Goal: Book appointment/travel/reservation

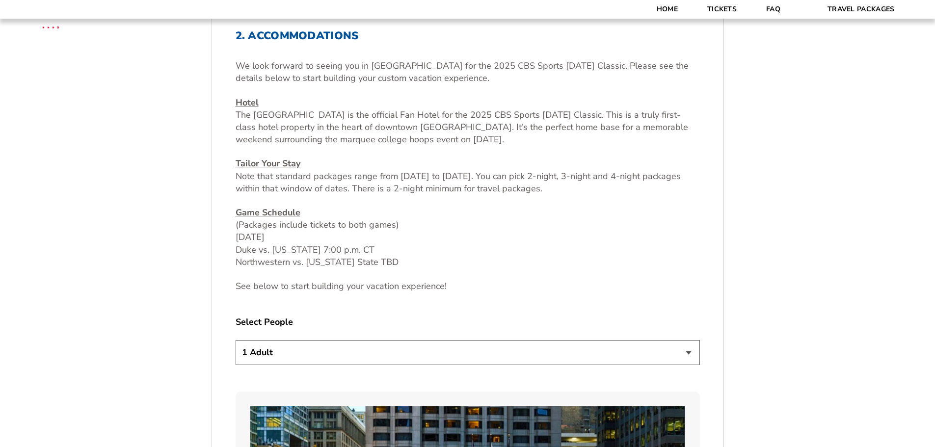
scroll to position [393, 0]
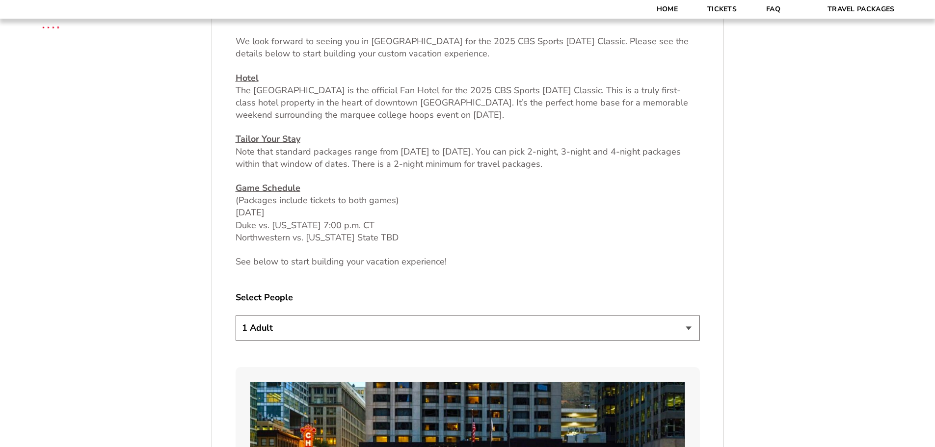
click at [284, 337] on select "1 Adult 2 Adults 3 Adults 4 Adults 2 Adults + 1 Child 2 Adults + 2 Children 2 A…" at bounding box center [468, 328] width 464 height 25
select select "2 Adults + 2 Children"
click at [236, 316] on select "1 Adult 2 Adults 3 Adults 4 Adults 2 Adults + 1 Child 2 Adults + 2 Children 2 A…" at bounding box center [468, 328] width 464 height 25
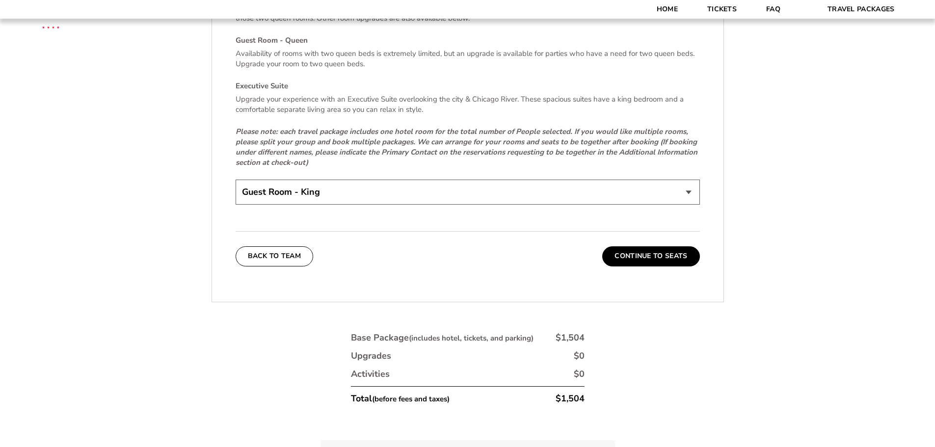
scroll to position [1571, 0]
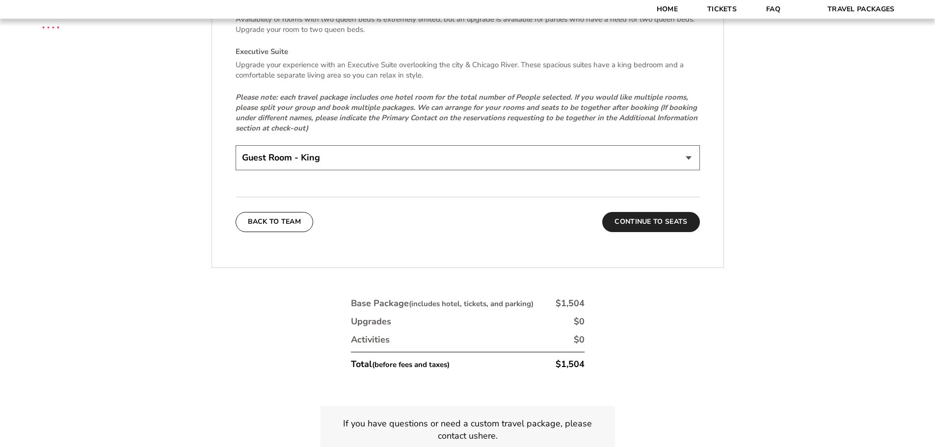
click at [653, 222] on button "Continue To Seats" at bounding box center [650, 222] width 97 height 20
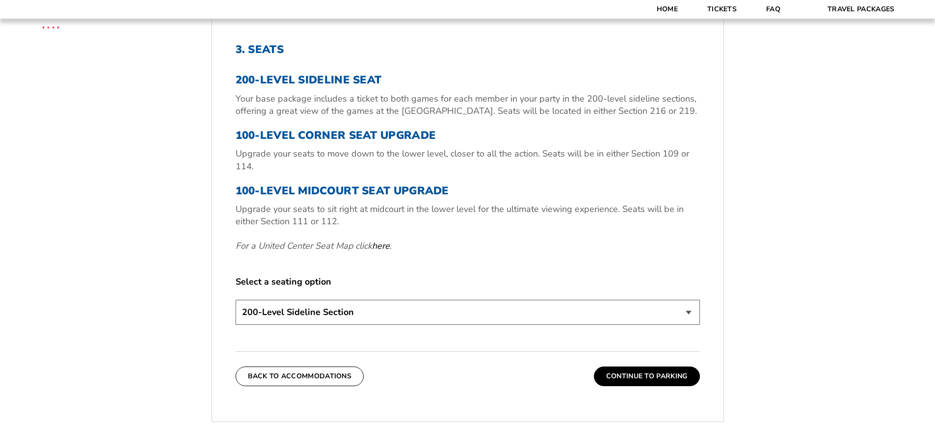
scroll to position [359, 0]
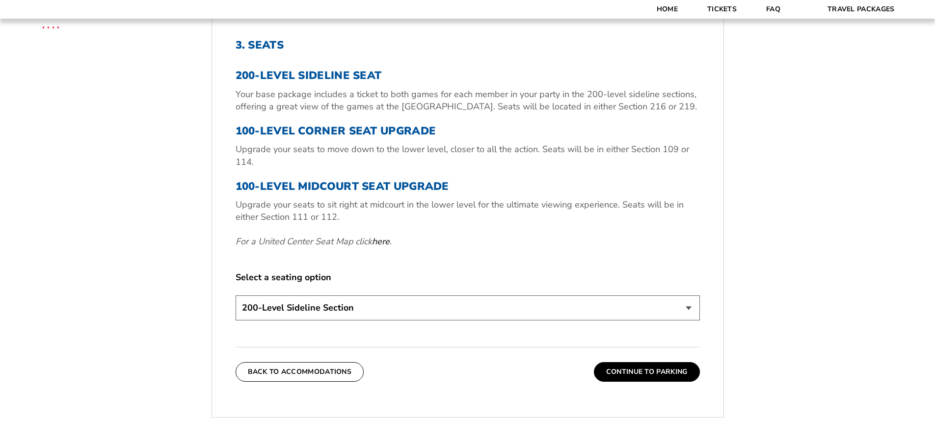
click at [307, 312] on select "200-Level Sideline Section 100-Level Corner Seat Upgrade (+$80 per person) 100-…" at bounding box center [468, 307] width 464 height 25
select select "100-Level Corner Seat Upgrade"
click at [236, 295] on select "200-Level Sideline Section 100-Level Corner Seat Upgrade (+$80 per person) 100-…" at bounding box center [468, 307] width 464 height 25
click at [386, 244] on link "here" at bounding box center [381, 242] width 18 height 12
click at [633, 371] on button "Continue To Parking" at bounding box center [647, 372] width 106 height 20
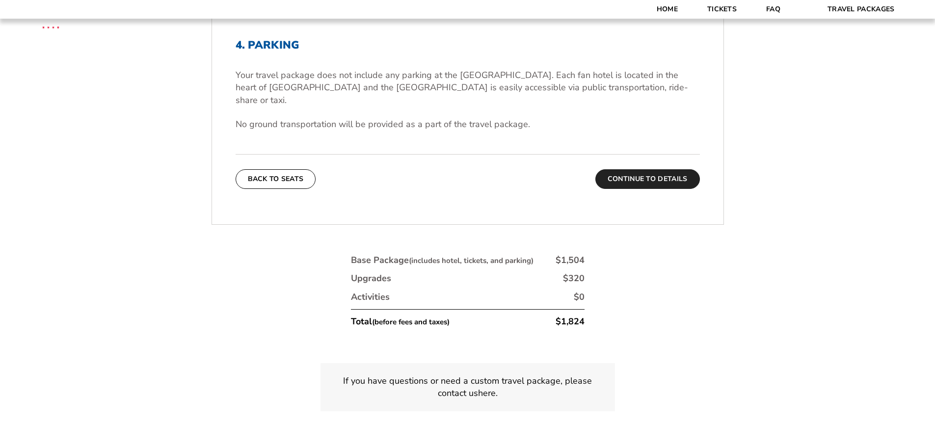
click at [644, 169] on button "Continue To Details" at bounding box center [647, 179] width 105 height 20
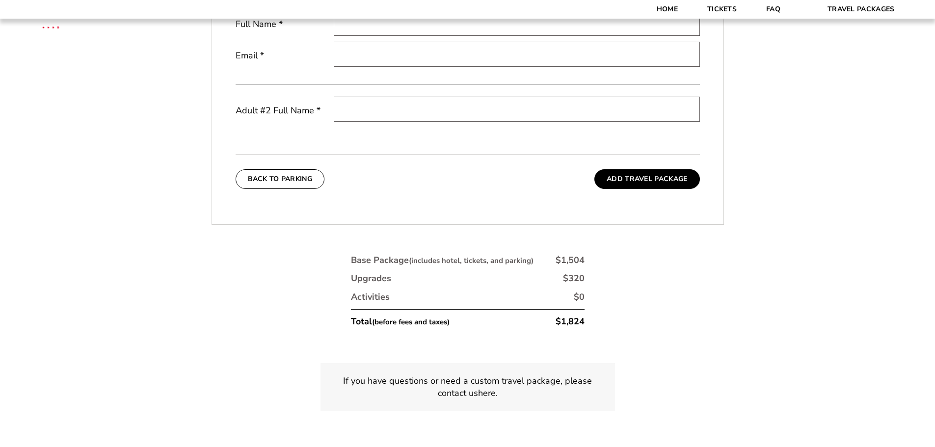
scroll to position [506, 0]
